Goal: Check status: Check status

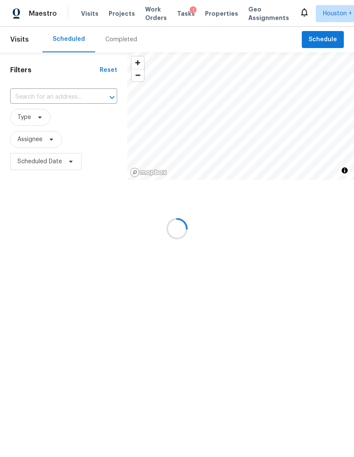
click at [108, 17] on div at bounding box center [177, 228] width 354 height 457
click at [114, 18] on div at bounding box center [177, 228] width 354 height 457
click at [114, 20] on div at bounding box center [177, 228] width 354 height 457
click at [109, 12] on div at bounding box center [177, 228] width 354 height 457
click at [111, 13] on div at bounding box center [177, 228] width 354 height 457
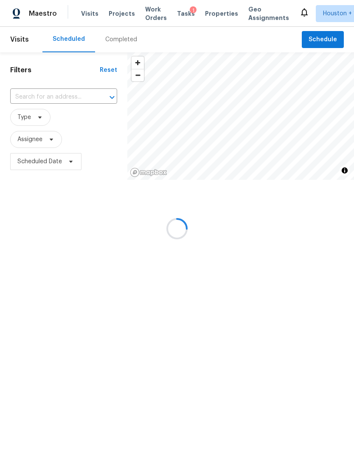
click at [111, 13] on div at bounding box center [177, 228] width 354 height 457
click at [114, 14] on div at bounding box center [177, 228] width 354 height 457
click at [117, 17] on div at bounding box center [177, 228] width 354 height 457
click at [123, 21] on div at bounding box center [177, 228] width 354 height 457
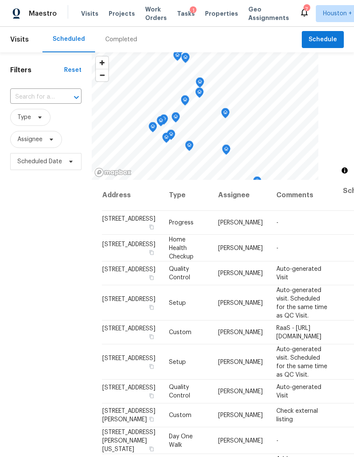
click at [122, 15] on span "Projects" at bounding box center [122, 13] width 26 height 8
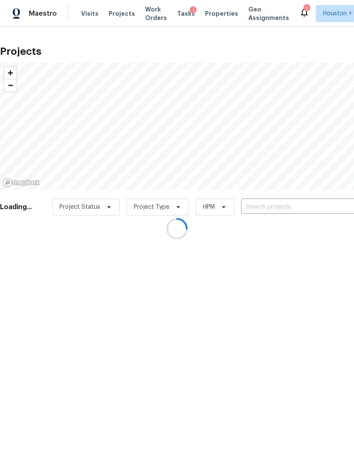
click at [325, 208] on div at bounding box center [177, 228] width 354 height 457
click at [325, 207] on div at bounding box center [177, 228] width 354 height 457
click at [331, 208] on div at bounding box center [177, 228] width 354 height 457
click at [331, 207] on div at bounding box center [177, 228] width 354 height 457
click at [327, 203] on div at bounding box center [177, 228] width 354 height 457
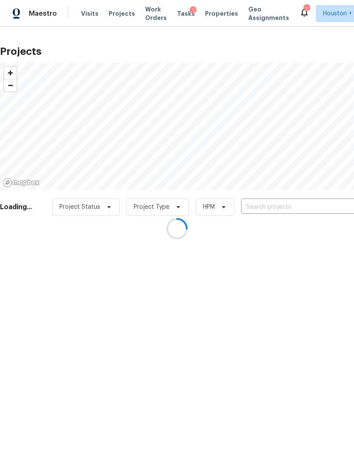
click at [319, 209] on div at bounding box center [177, 228] width 354 height 457
click at [322, 203] on div at bounding box center [177, 228] width 354 height 457
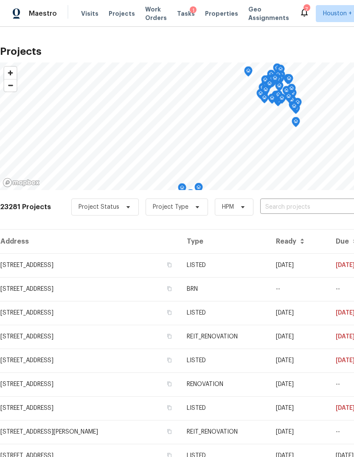
click at [321, 205] on input "text" at bounding box center [308, 206] width 97 height 13
type input "515 ro"
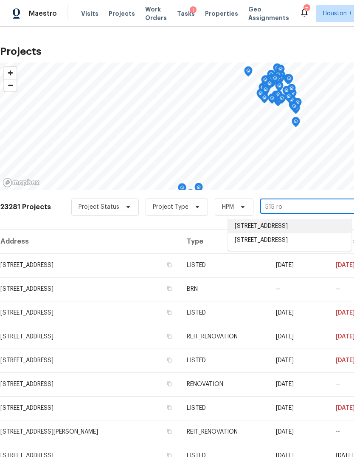
click at [328, 231] on li "[STREET_ADDRESS]" at bounding box center [290, 226] width 124 height 14
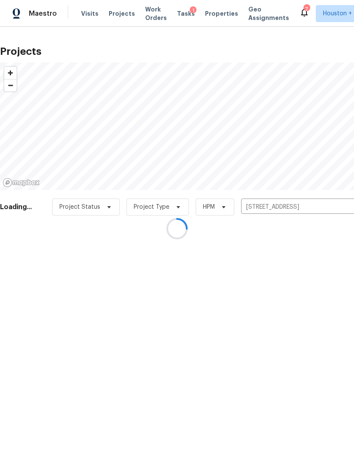
click at [334, 211] on div at bounding box center [177, 228] width 354 height 457
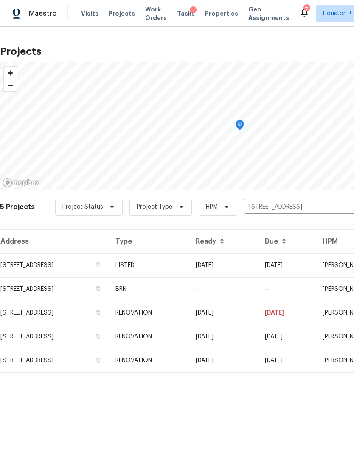
click at [321, 209] on input "[STREET_ADDRESS]" at bounding box center [292, 206] width 97 height 13
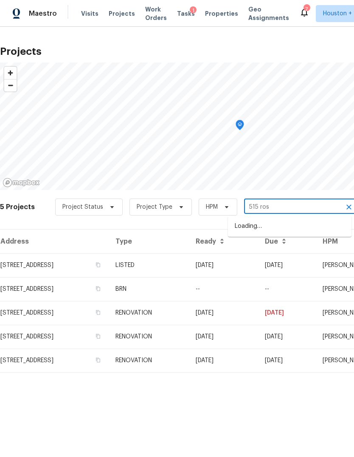
type input "515 rose"
click at [330, 233] on li "[STREET_ADDRESS]" at bounding box center [290, 226] width 124 height 14
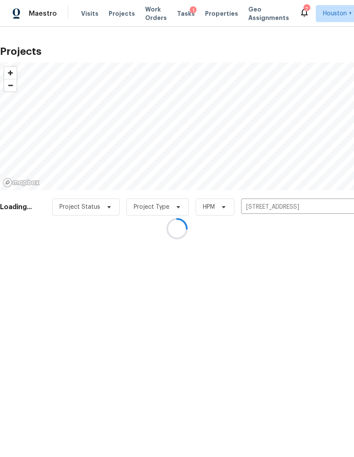
click at [24, 257] on div at bounding box center [177, 228] width 354 height 457
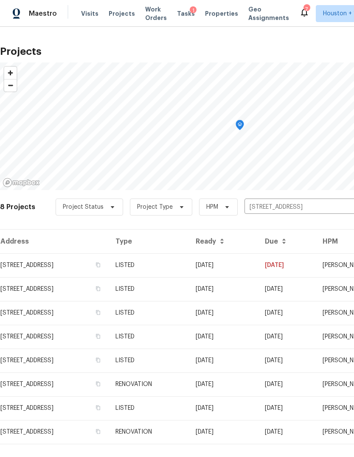
click at [44, 265] on td "[STREET_ADDRESS]" at bounding box center [54, 265] width 109 height 24
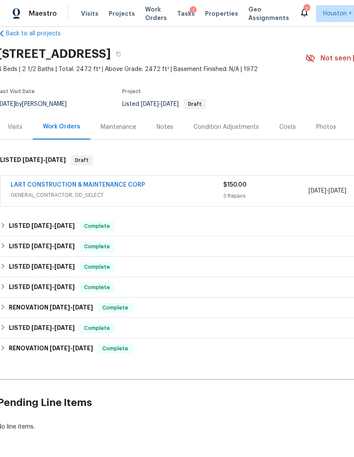
scroll to position [14, 3]
click at [25, 186] on link "LART CONSTRUCTION & MAINTENANCE CORP" at bounding box center [78, 185] width 135 height 6
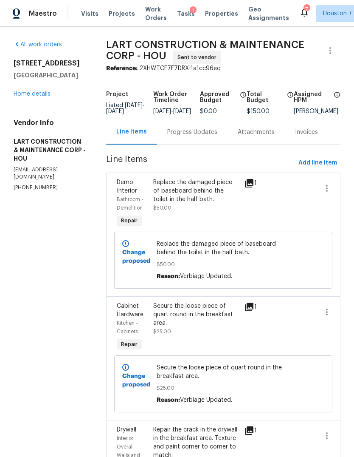
click at [195, 144] on div "Progress Updates" at bounding box center [192, 131] width 70 height 25
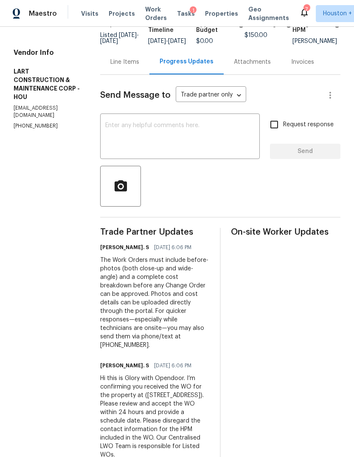
scroll to position [32, 0]
